Goal: Find specific page/section: Find specific page/section

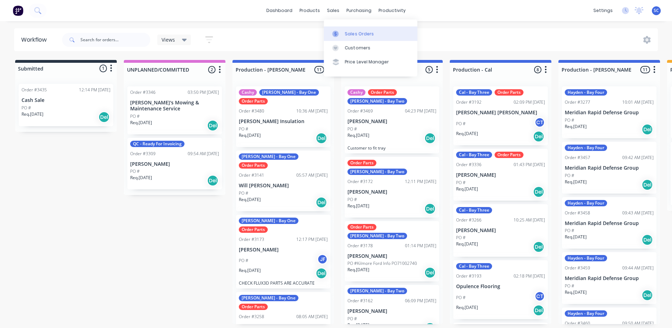
click at [350, 34] on div "Sales Orders" at bounding box center [359, 34] width 29 height 6
